Goal: Navigation & Orientation: Understand site structure

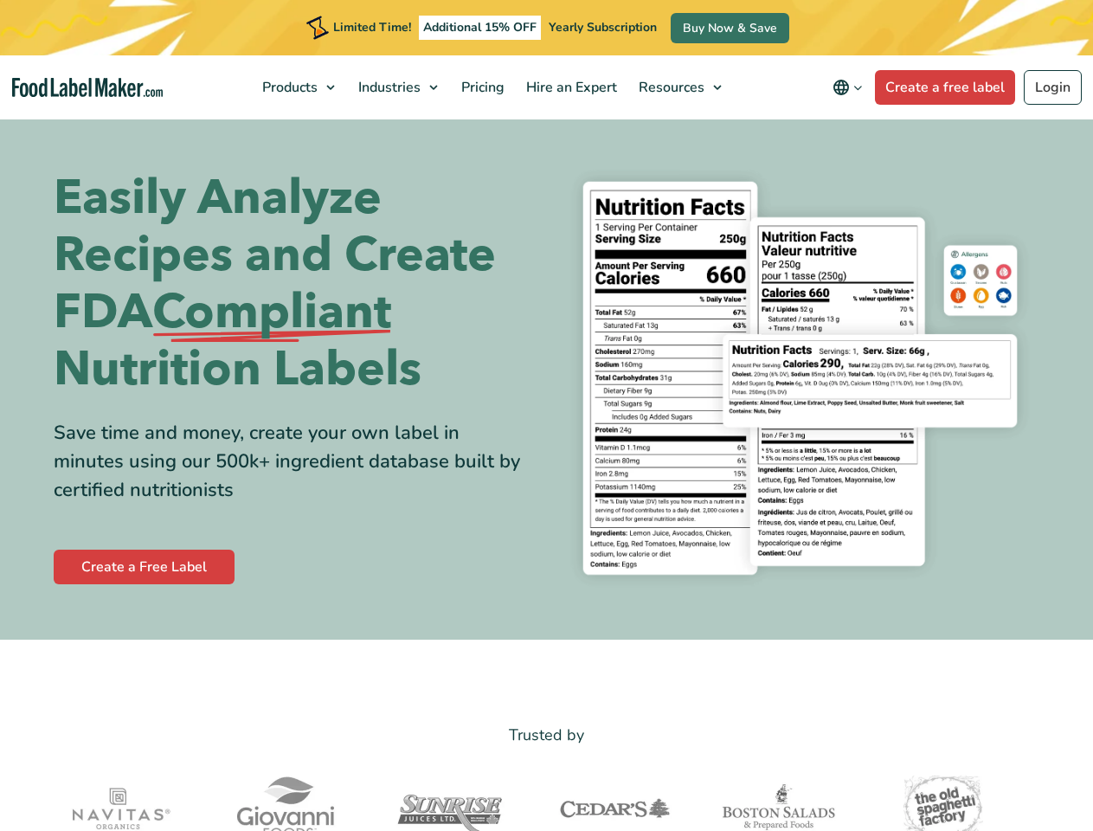
click at [546, 415] on div "Easily Analyze Recipes and Create FDA Compliant Nutrition Labels Save time and …" at bounding box center [547, 378] width 987 height 440
click at [300, 87] on span "Products" at bounding box center [288, 87] width 62 height 19
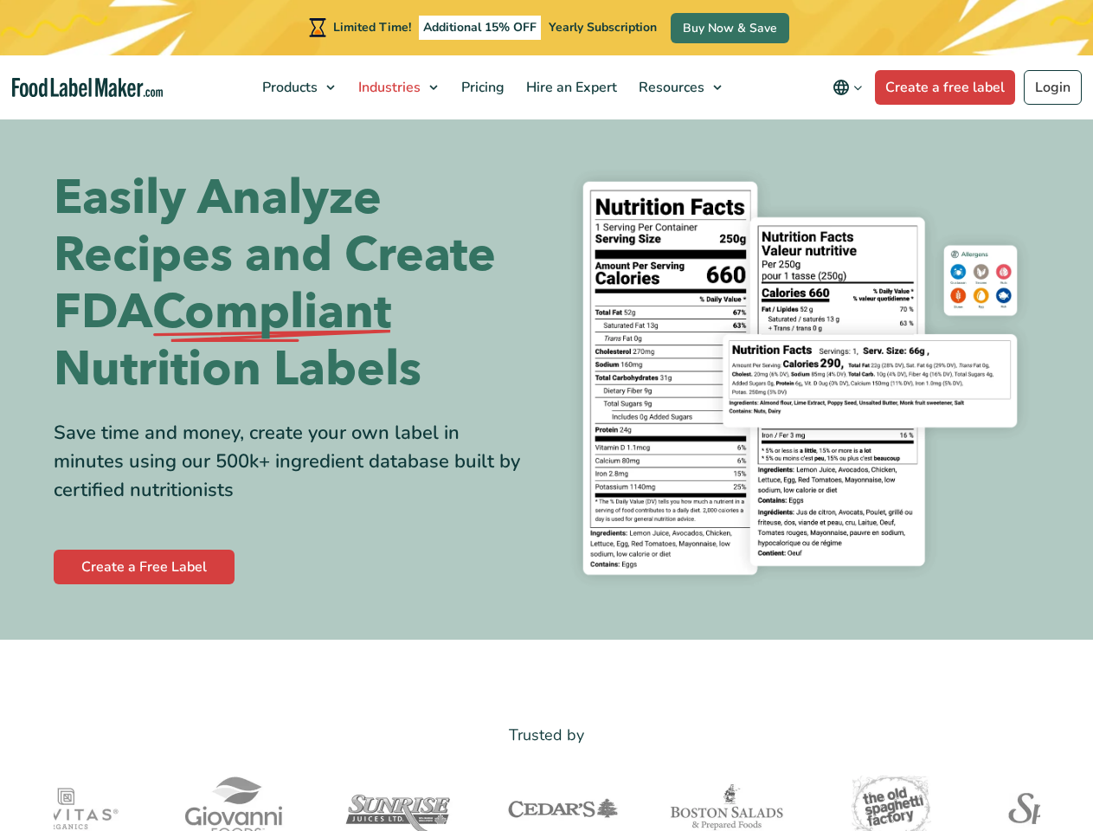
click at [400, 87] on span "Industries" at bounding box center [387, 87] width 69 height 19
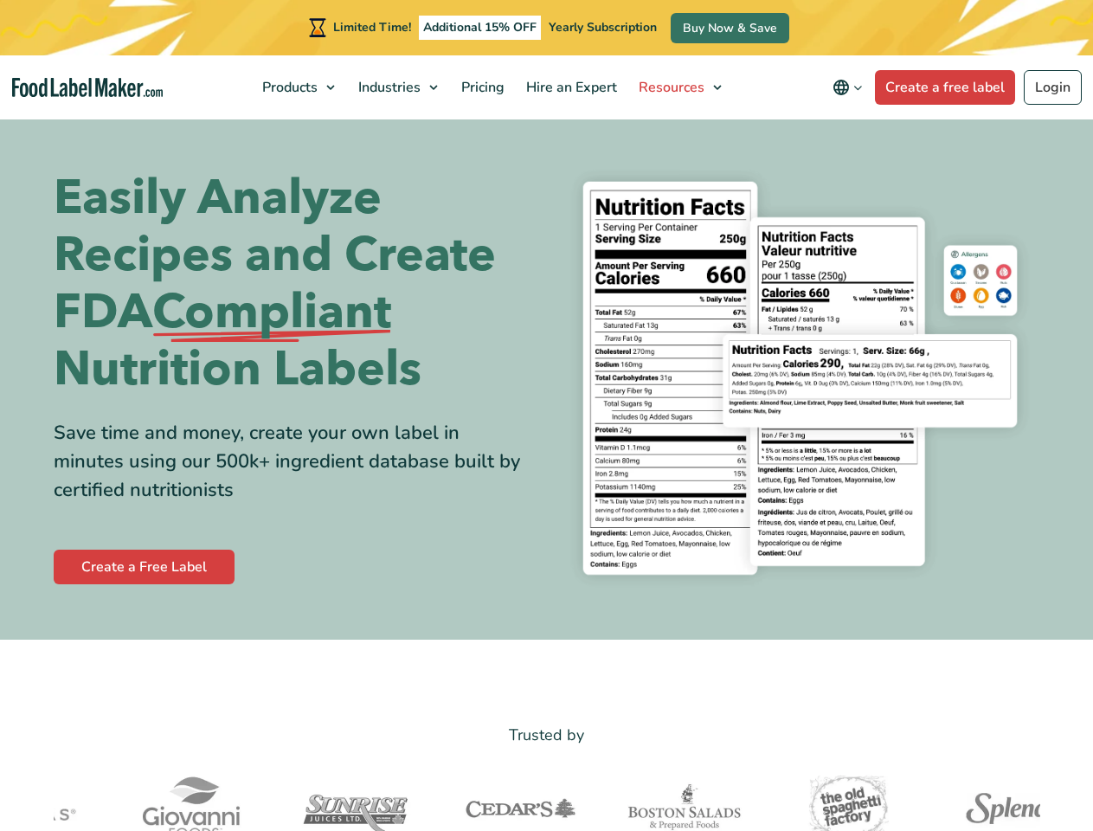
click at [681, 87] on span "Resources" at bounding box center [670, 87] width 73 height 19
click at [851, 87] on icon "Change language" at bounding box center [841, 87] width 21 height 21
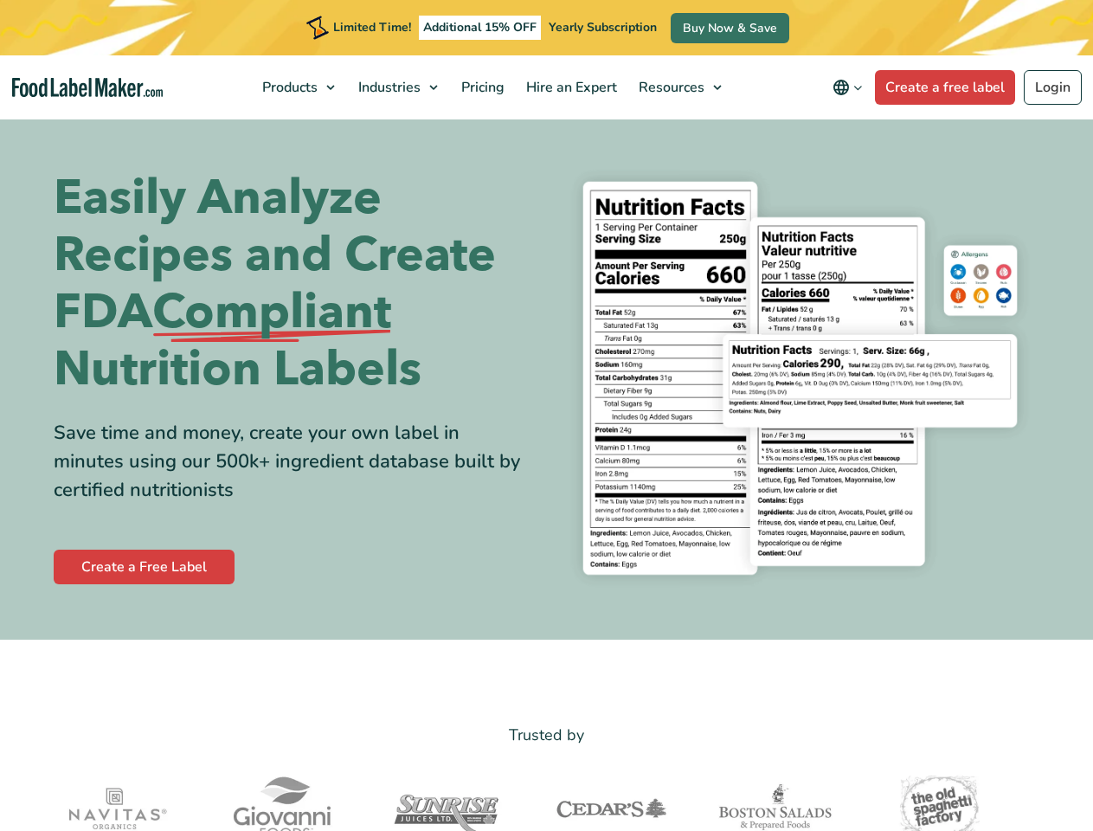
click at [546, 415] on div "Easily Analyze Recipes and Create FDA Compliant Nutrition Labels Save time and …" at bounding box center [547, 378] width 987 height 440
click at [300, 87] on span "Products" at bounding box center [288, 87] width 62 height 19
click at [400, 87] on span "Industries" at bounding box center [387, 87] width 69 height 19
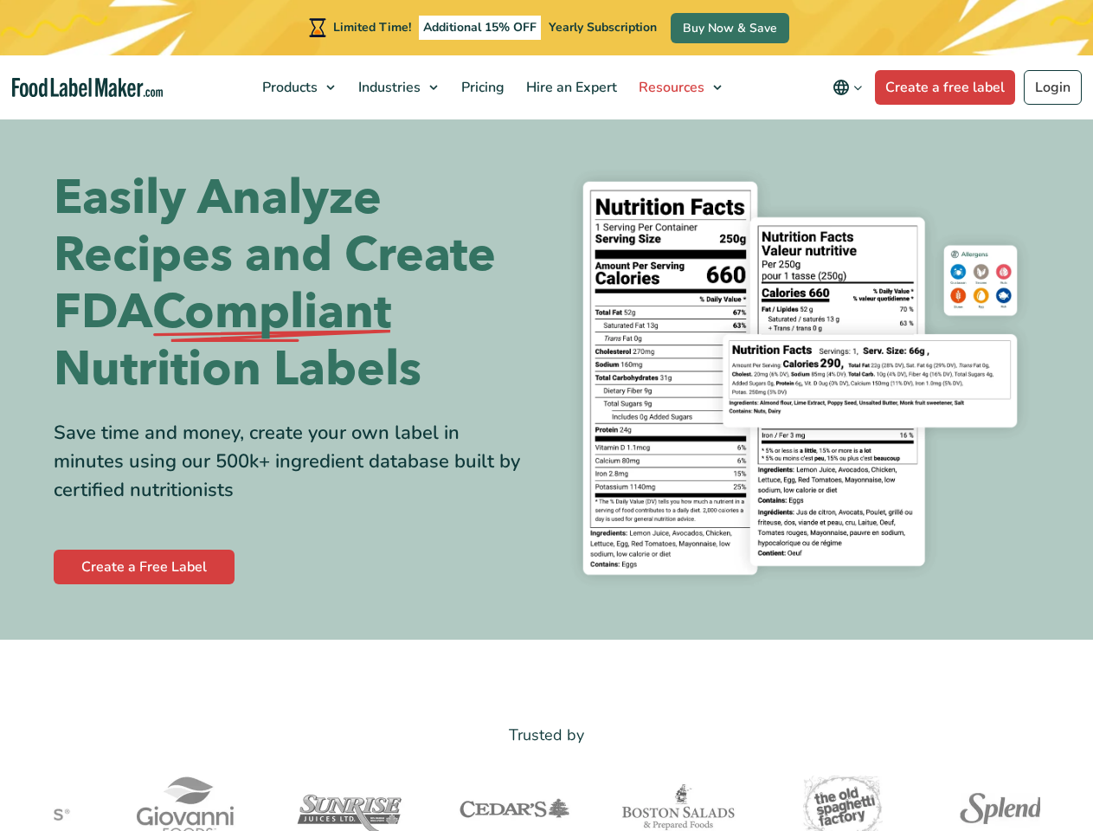
click at [681, 87] on span "Resources" at bounding box center [670, 87] width 73 height 19
click at [851, 87] on icon "Change language" at bounding box center [841, 87] width 21 height 21
click at [547, 798] on img at bounding box center [514, 808] width 164 height 87
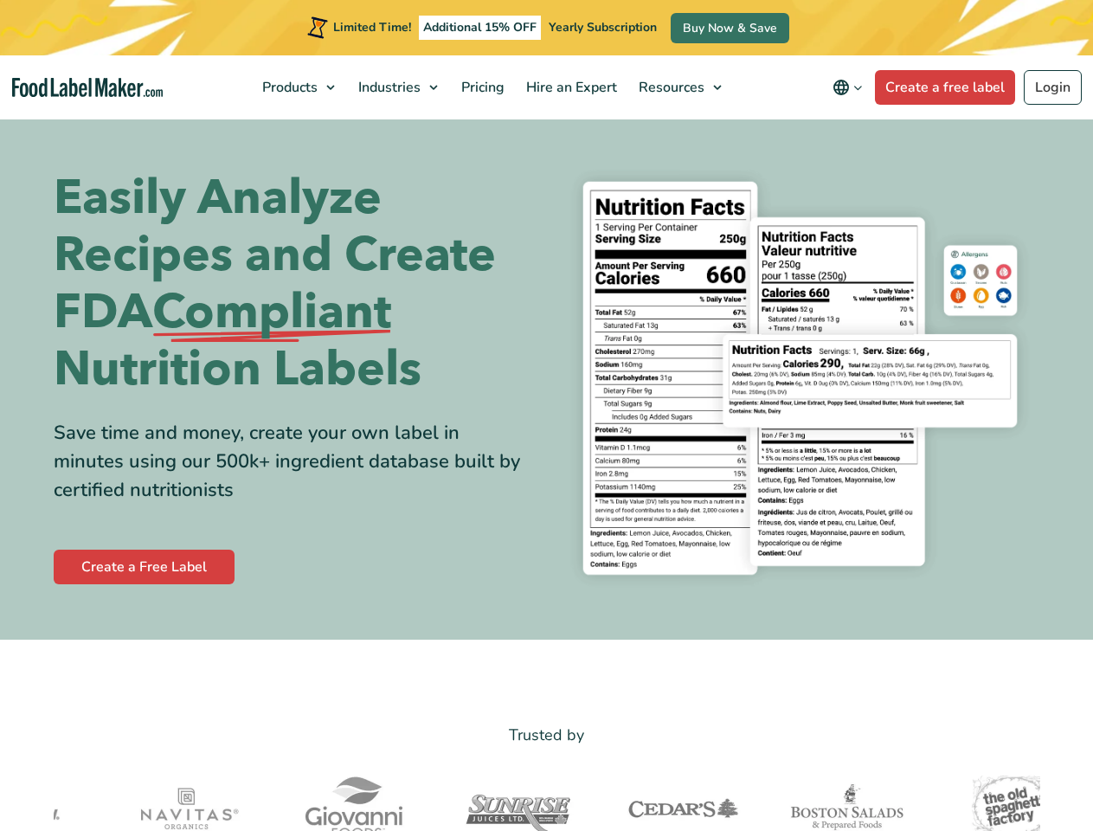
click at [546, 415] on div "Easily Analyze Recipes and Create FDA Compliant Nutrition Labels Save time and …" at bounding box center [547, 378] width 987 height 440
click at [300, 87] on span "Products" at bounding box center [288, 87] width 62 height 19
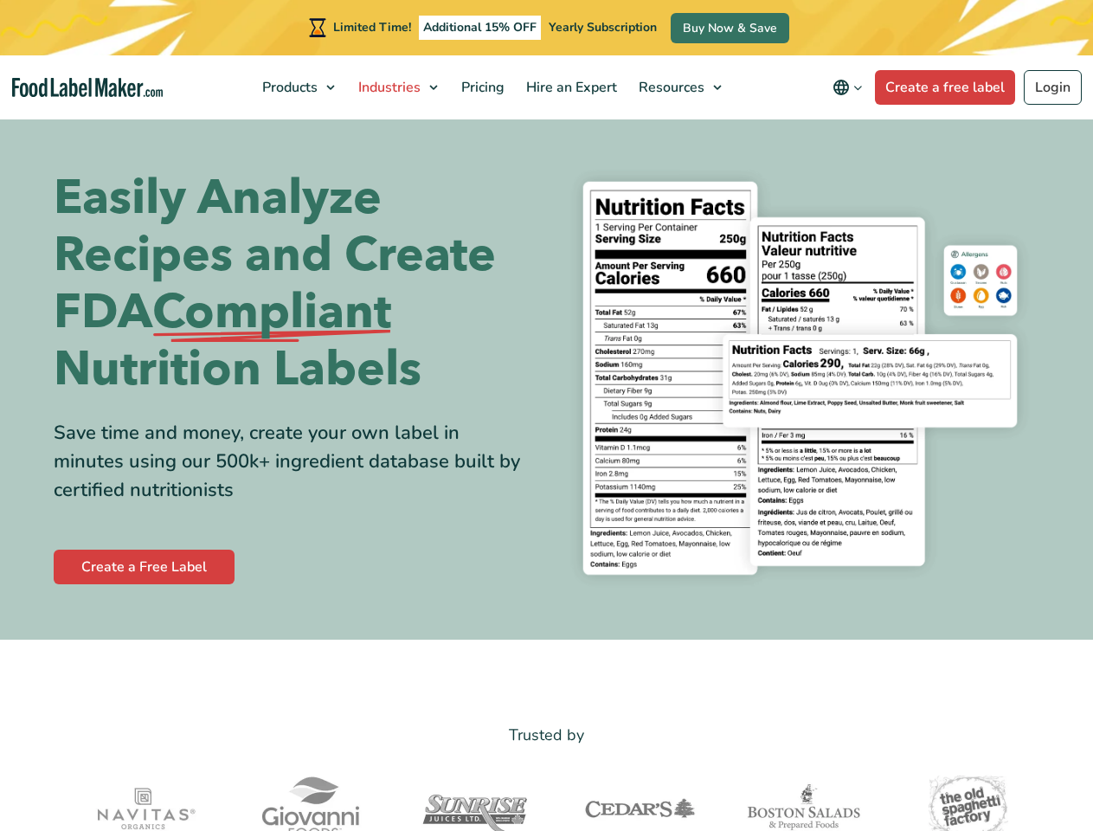
click at [400, 87] on span "Industries" at bounding box center [387, 87] width 69 height 19
click at [681, 87] on span "Resources" at bounding box center [670, 87] width 73 height 19
click at [851, 87] on icon "Change language" at bounding box center [841, 87] width 21 height 21
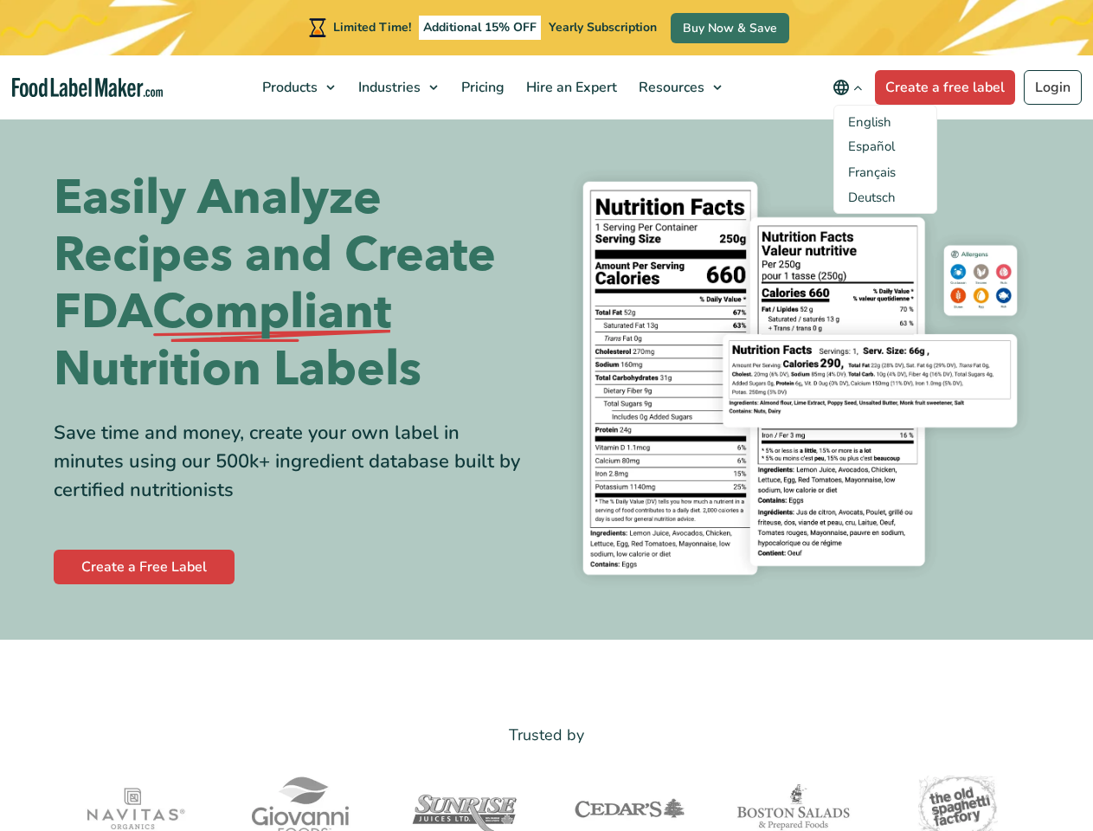
click at [547, 798] on img at bounding box center [629, 808] width 164 height 87
